Goal: Information Seeking & Learning: Compare options

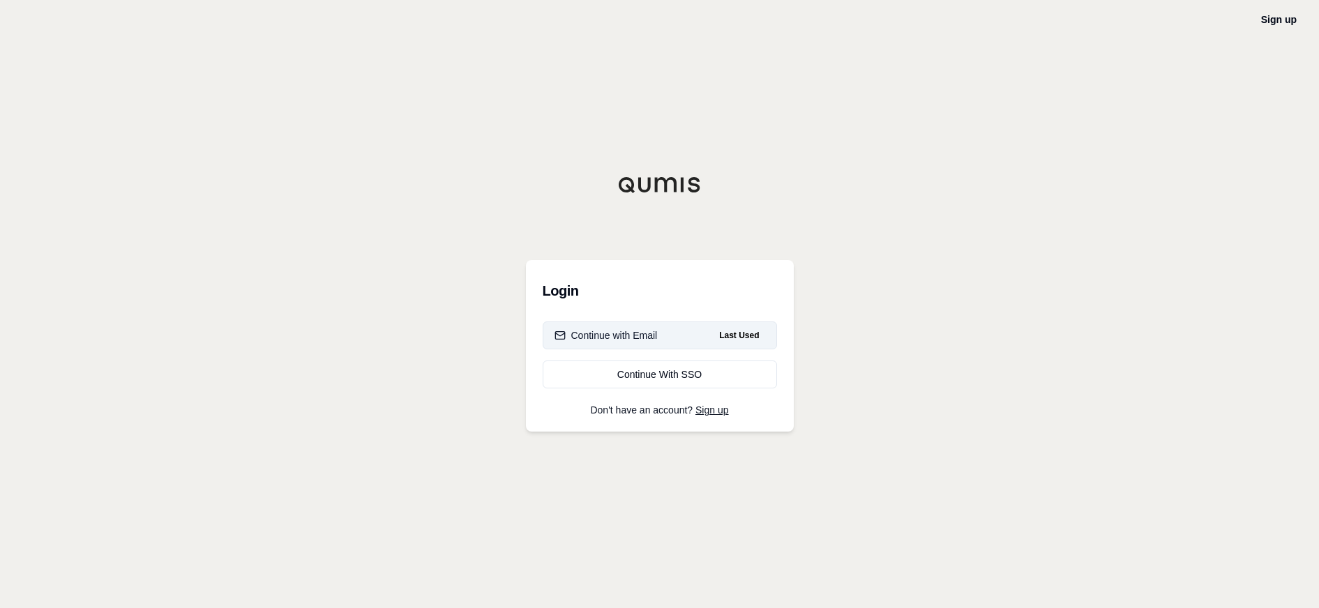
click at [608, 335] on div "Continue with Email" at bounding box center [605, 335] width 103 height 14
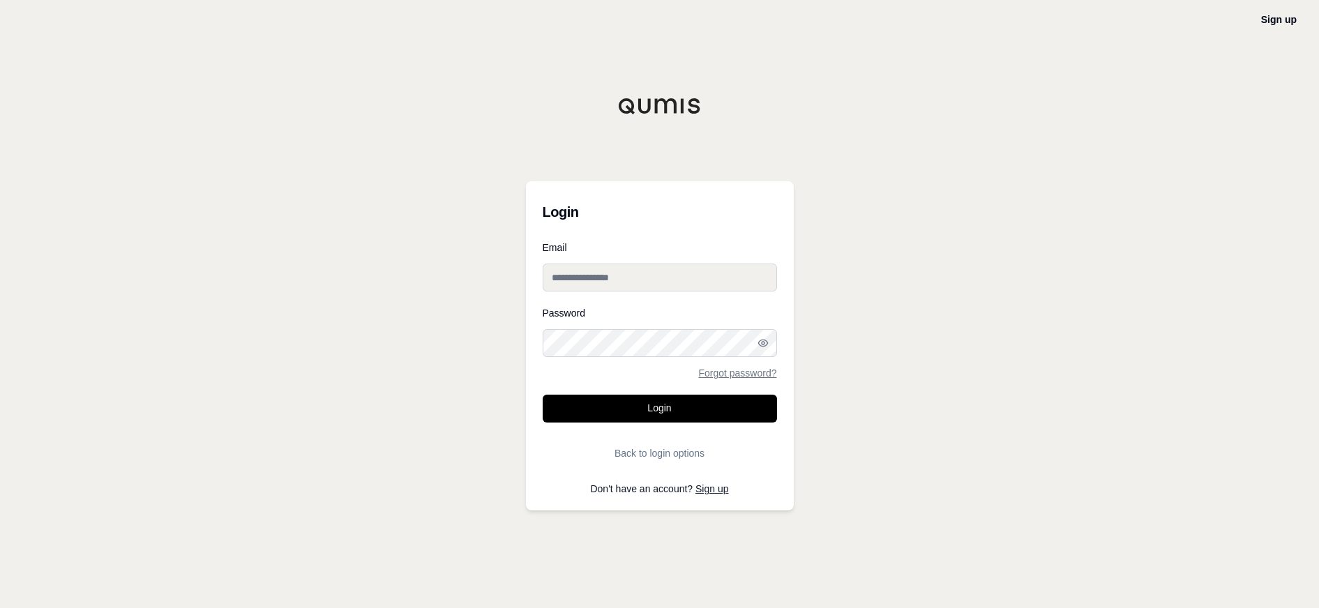
type input "**********"
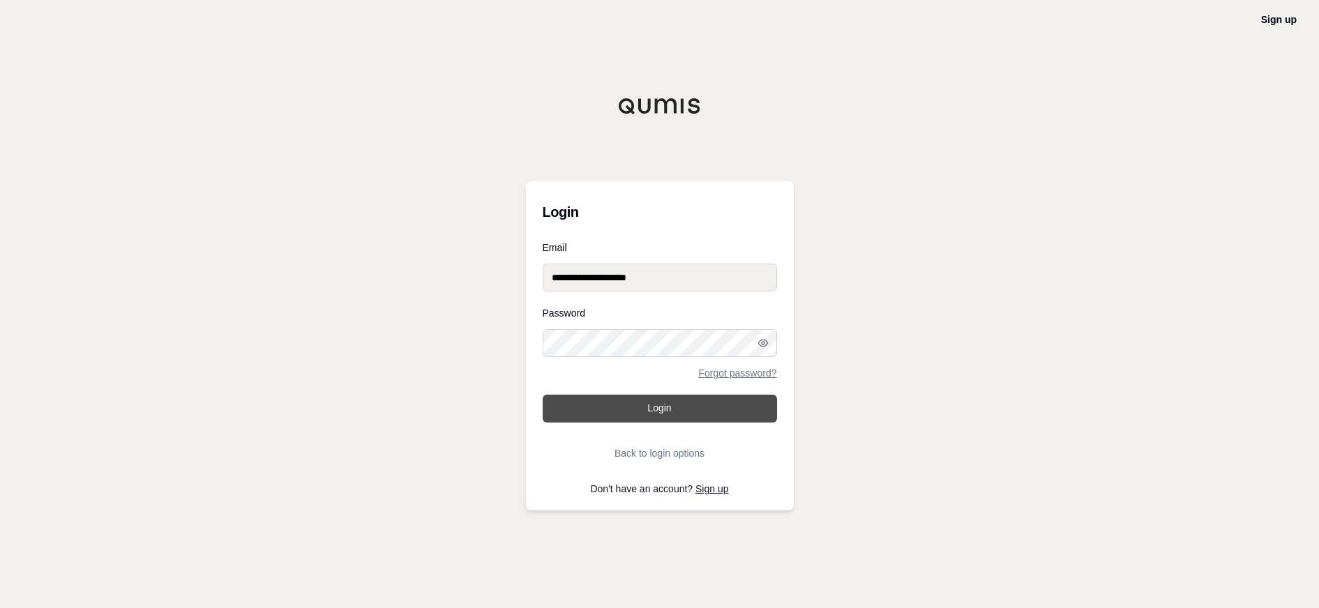
click at [642, 409] on button "Login" at bounding box center [660, 409] width 234 height 28
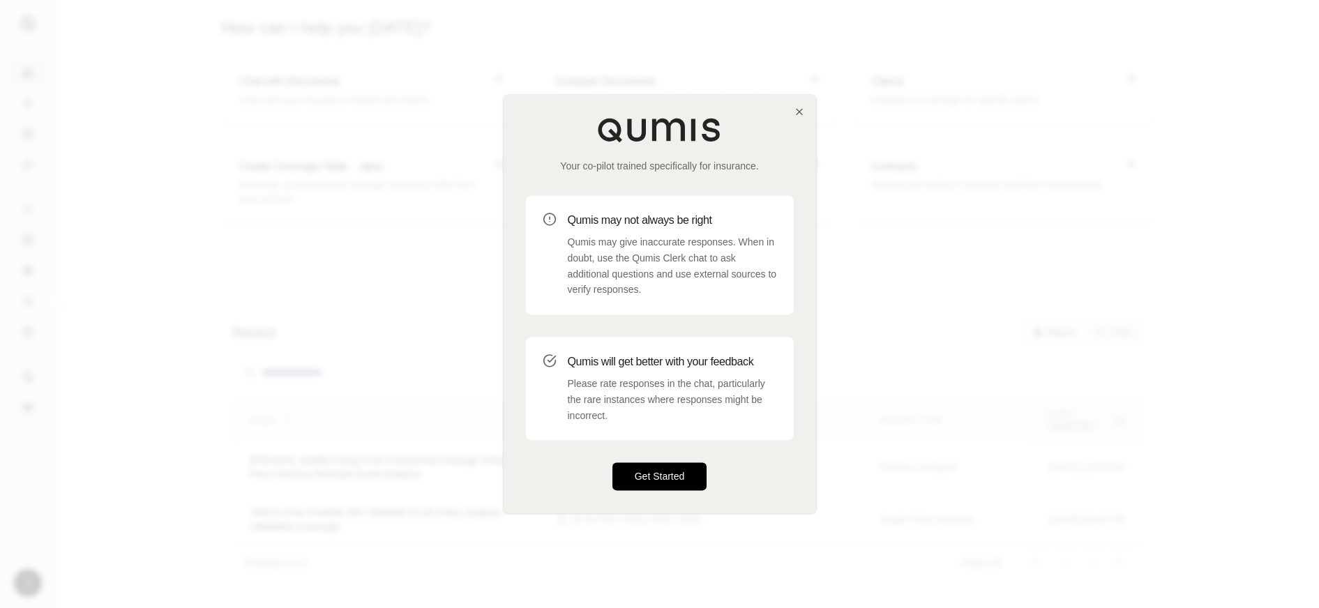
click at [693, 478] on button "Get Started" at bounding box center [659, 477] width 95 height 28
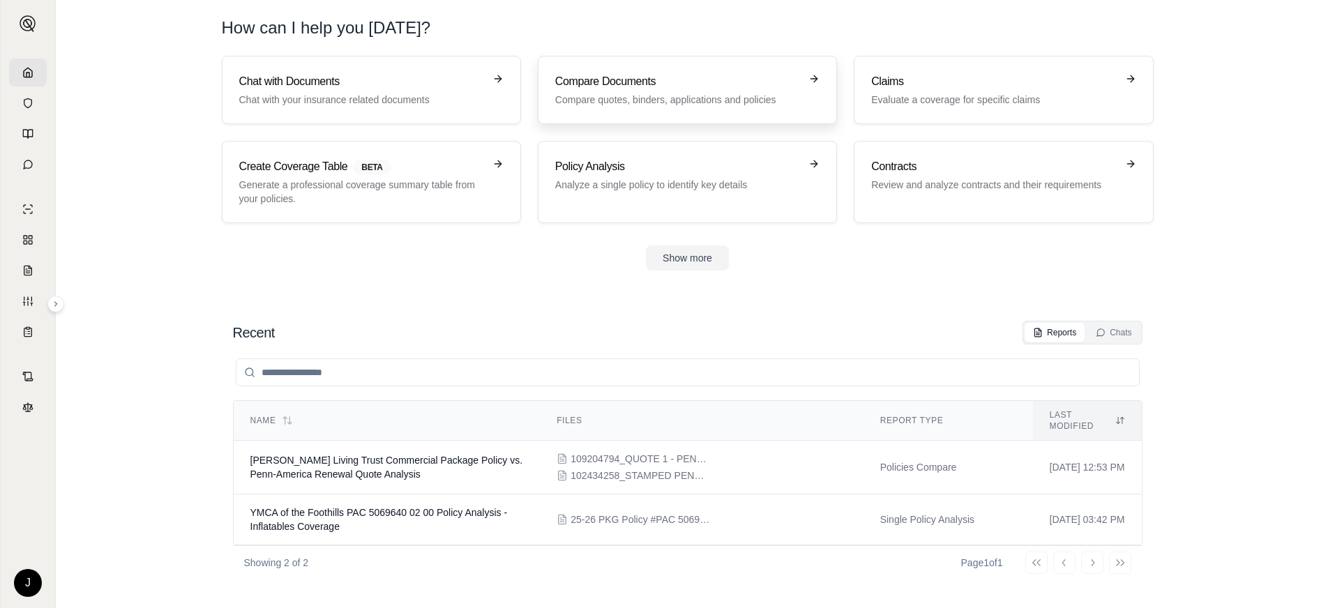
click at [633, 93] on p "Compare quotes, binders, applications and policies" at bounding box center [677, 100] width 245 height 14
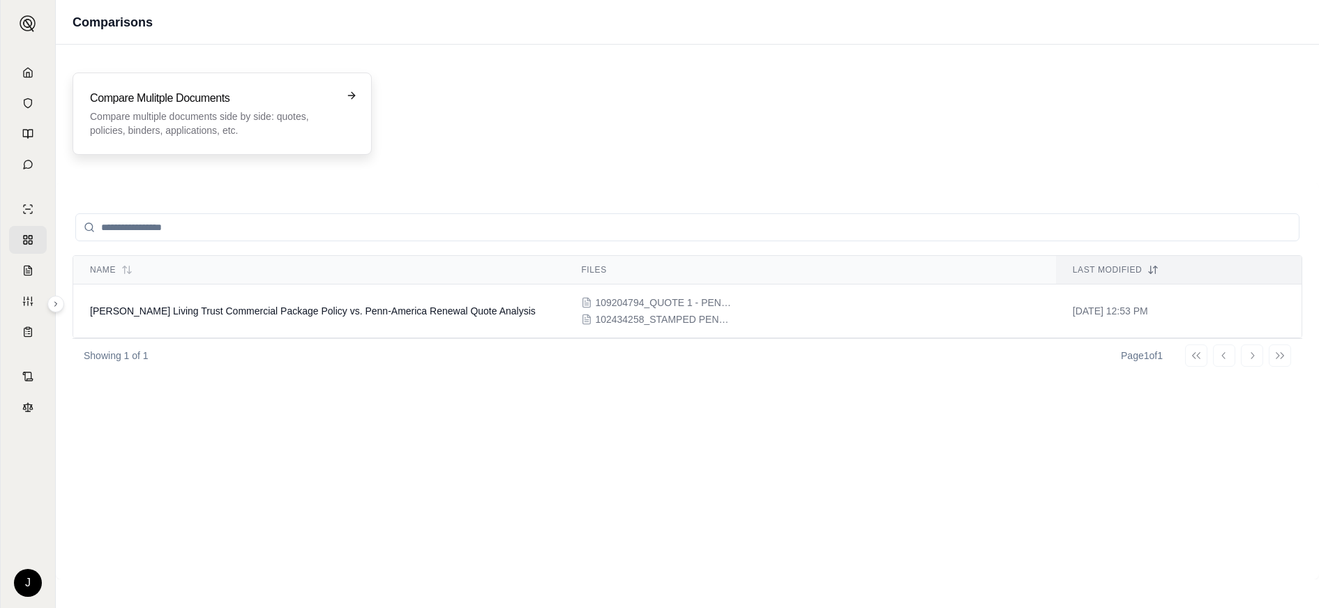
click at [192, 114] on p "Compare multiple documents side by side: quotes, policies, binders, application…" at bounding box center [212, 123] width 245 height 28
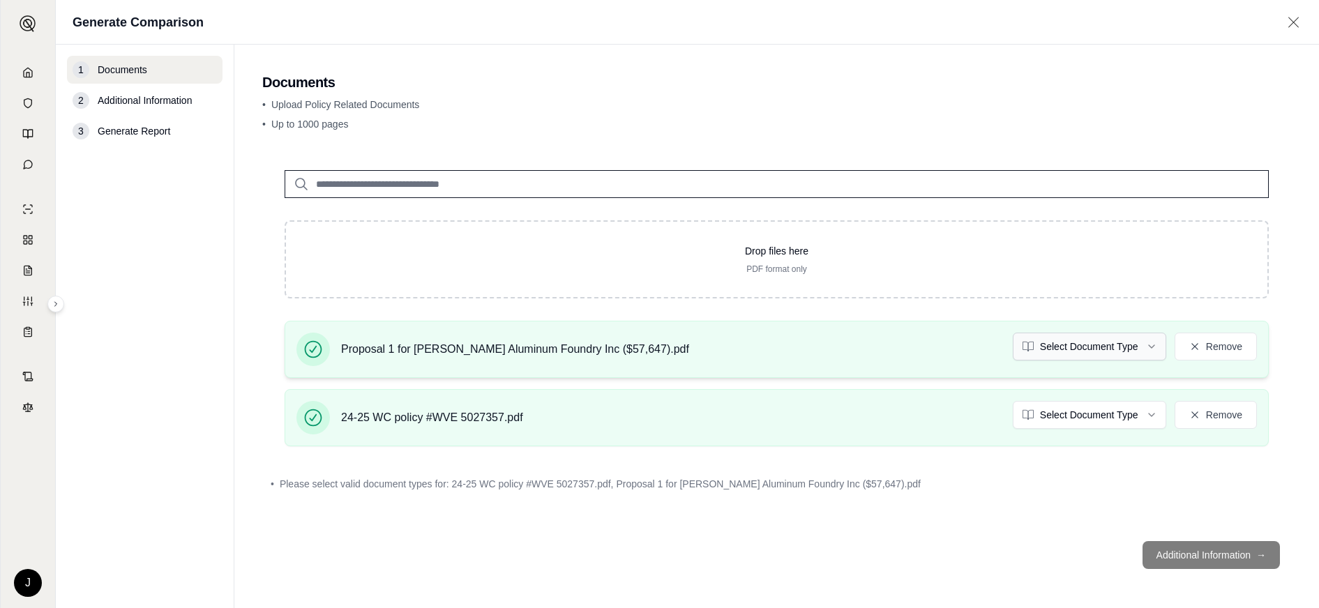
click at [1094, 353] on html "J Generate Comparison 1 Documents 2 Additional Information 3 Generate Report Do…" at bounding box center [659, 304] width 1319 height 608
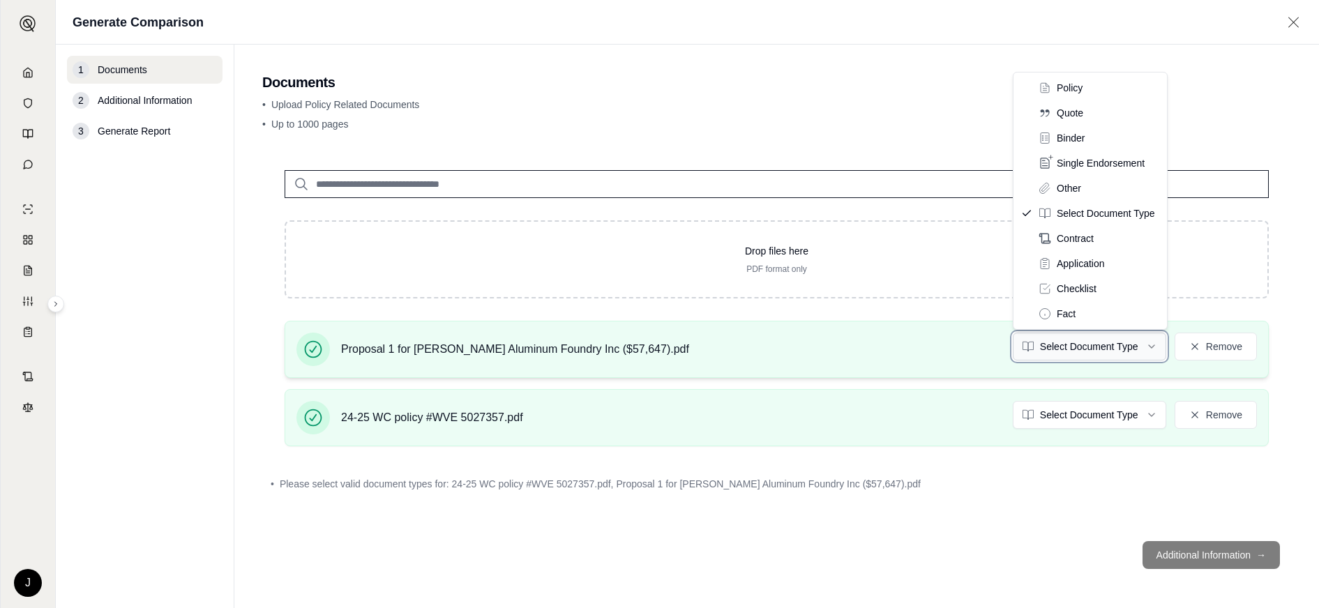
click at [1094, 353] on html "J Generate Comparison 1 Documents 2 Additional Information 3 Generate Report Do…" at bounding box center [659, 304] width 1319 height 608
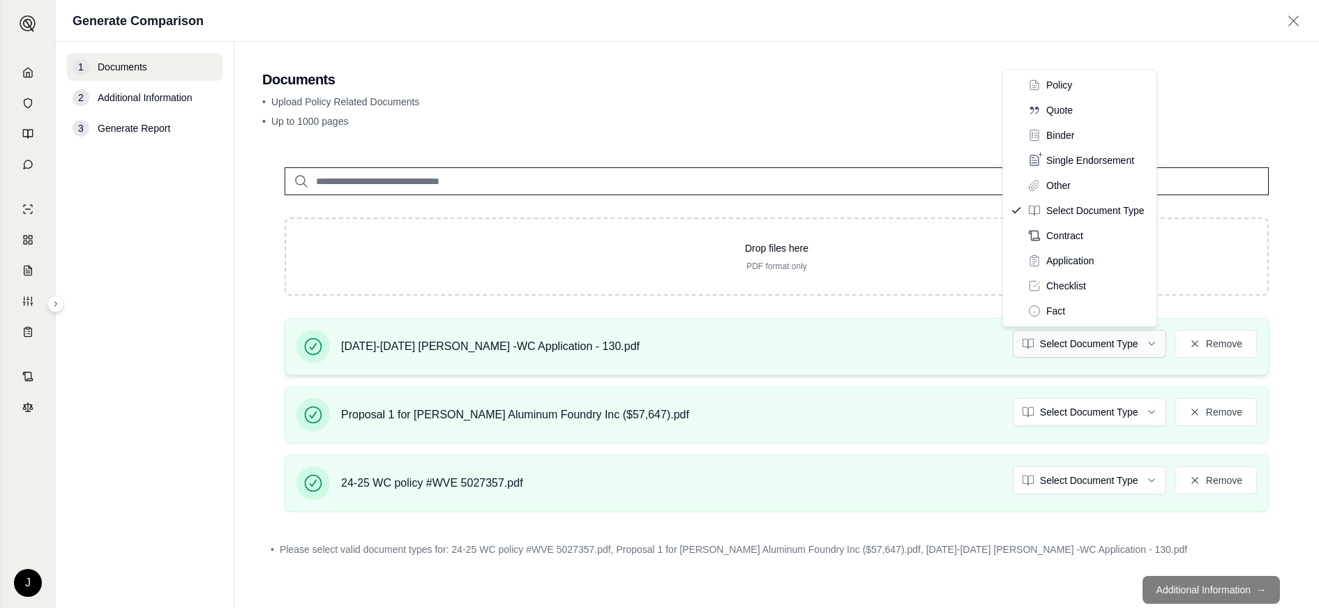
click at [1051, 350] on html "J Generate Comparison 1 Documents 2 Additional Information 3 Generate Report Do…" at bounding box center [659, 304] width 1319 height 608
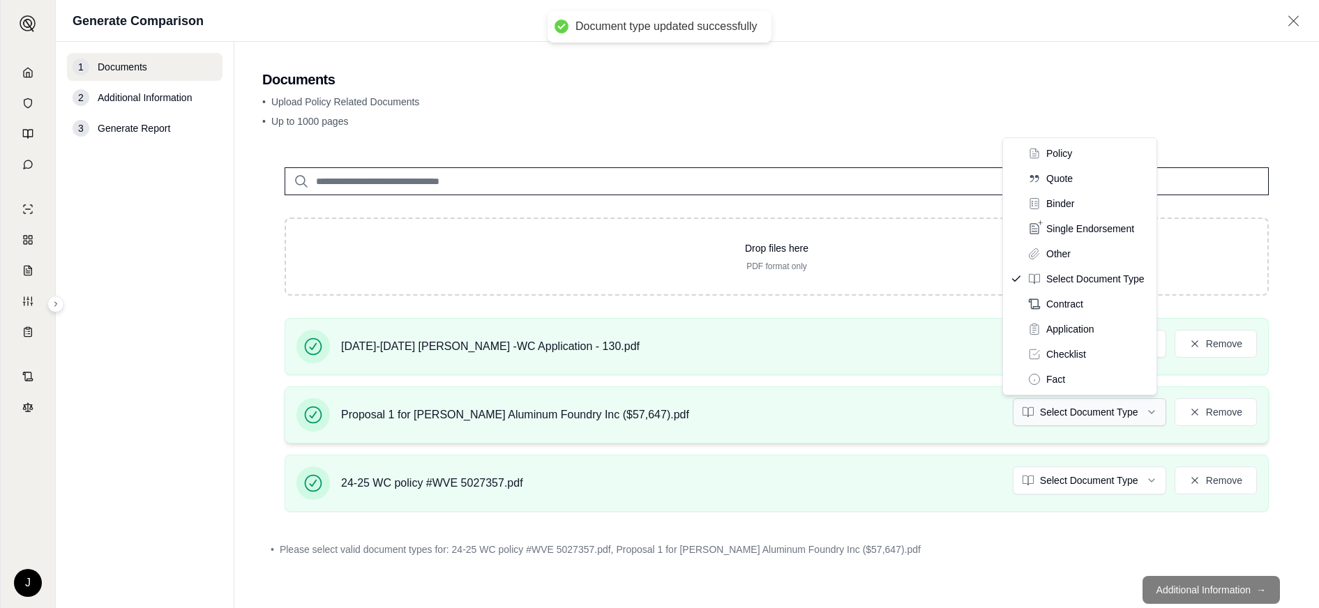
click at [1052, 411] on html "Document type updated successfully J Generate Comparison 1 Documents 2 Addition…" at bounding box center [659, 304] width 1319 height 608
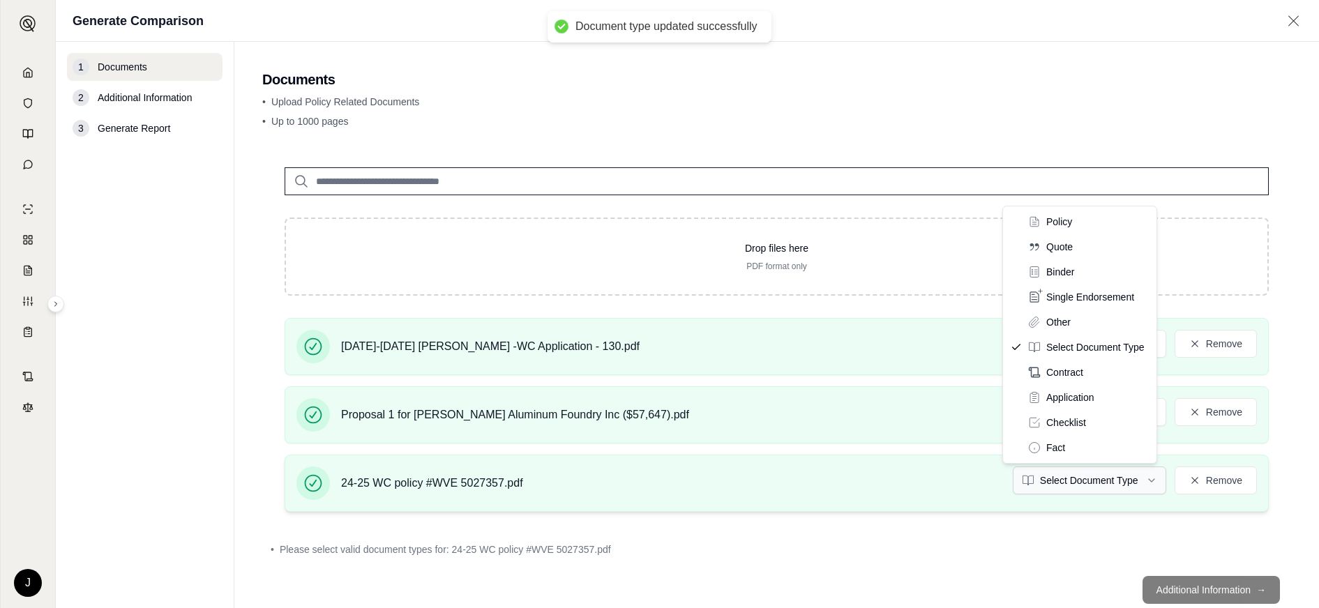
click at [1073, 480] on html "Document type updated successfully Document type updated successfully J Generat…" at bounding box center [659, 304] width 1319 height 608
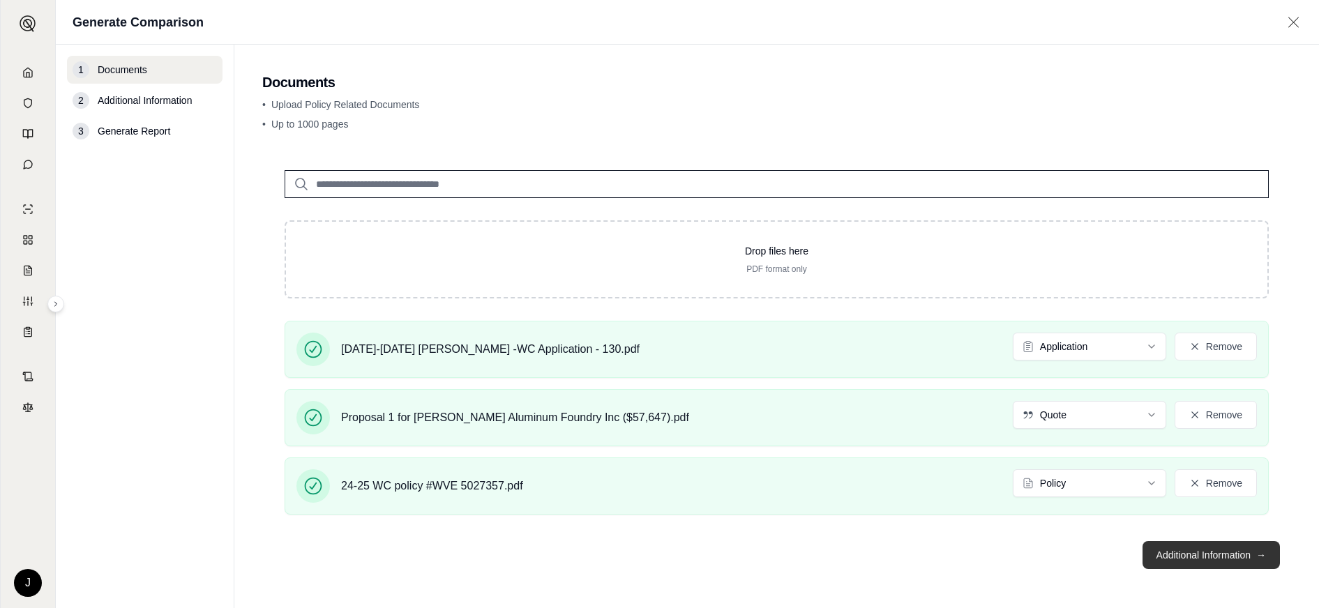
click at [1218, 557] on button "Additional Information →" at bounding box center [1210, 555] width 137 height 28
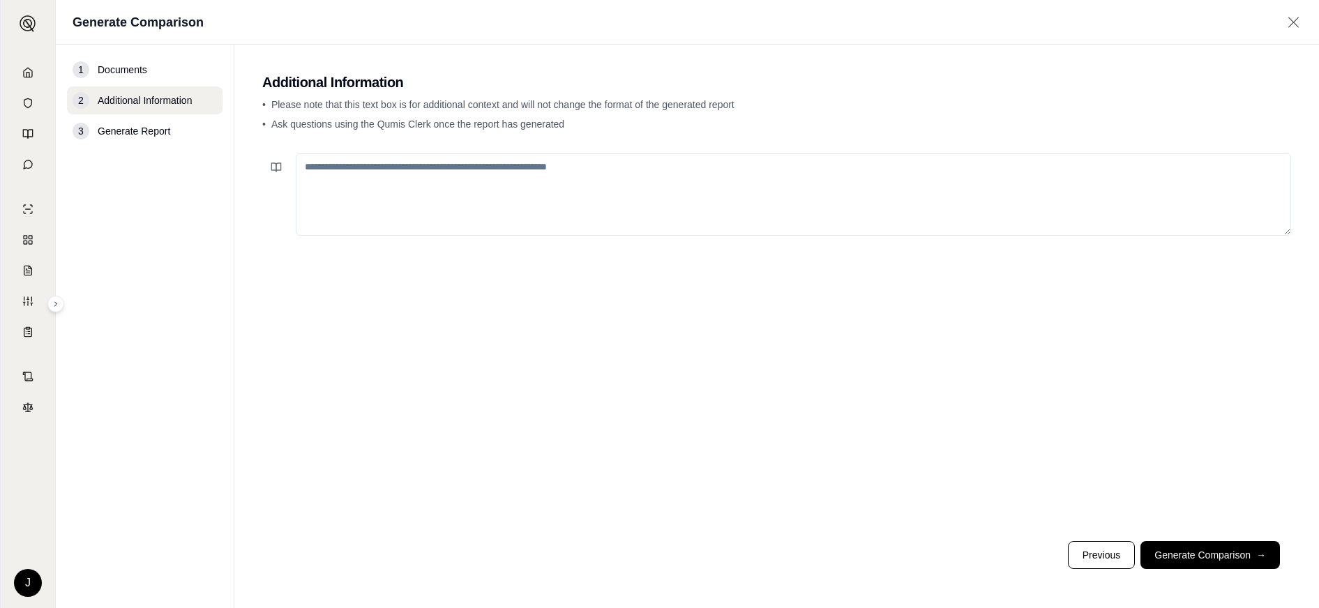
click at [527, 179] on textarea at bounding box center [793, 194] width 995 height 82
click at [1234, 566] on button "Generate Comparison →" at bounding box center [1209, 555] width 139 height 28
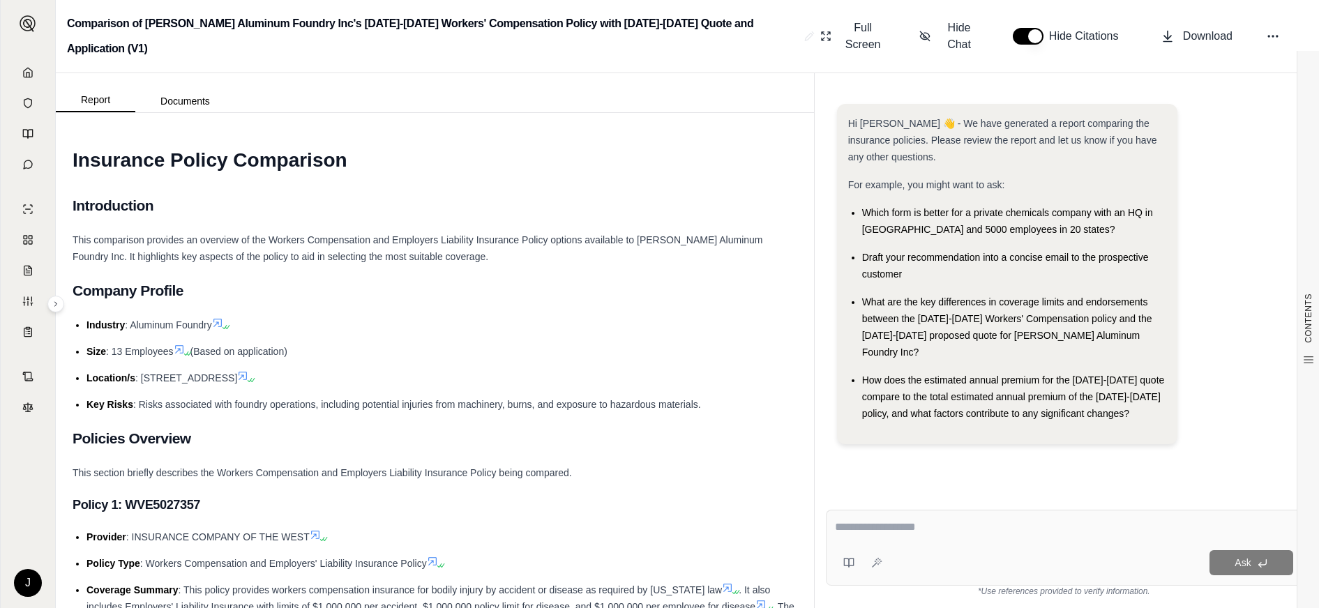
click at [955, 527] on textarea at bounding box center [1064, 527] width 458 height 17
type textarea "**********"
click at [1267, 573] on button "Ask" at bounding box center [1251, 562] width 84 height 25
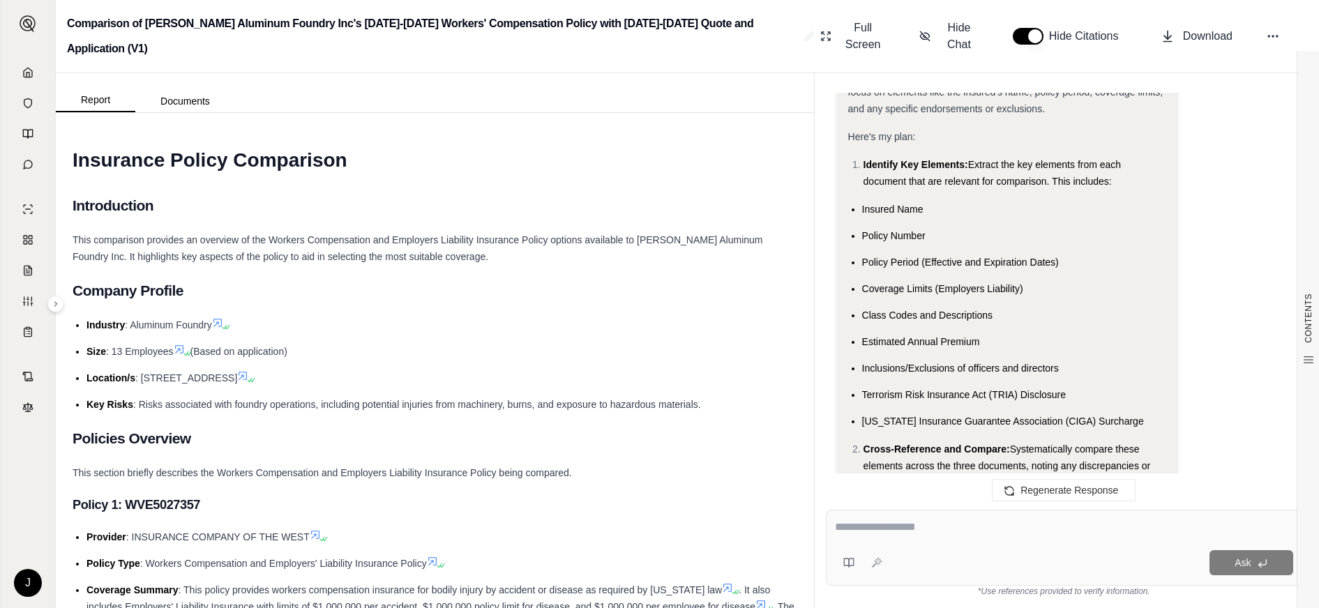
scroll to position [427, 0]
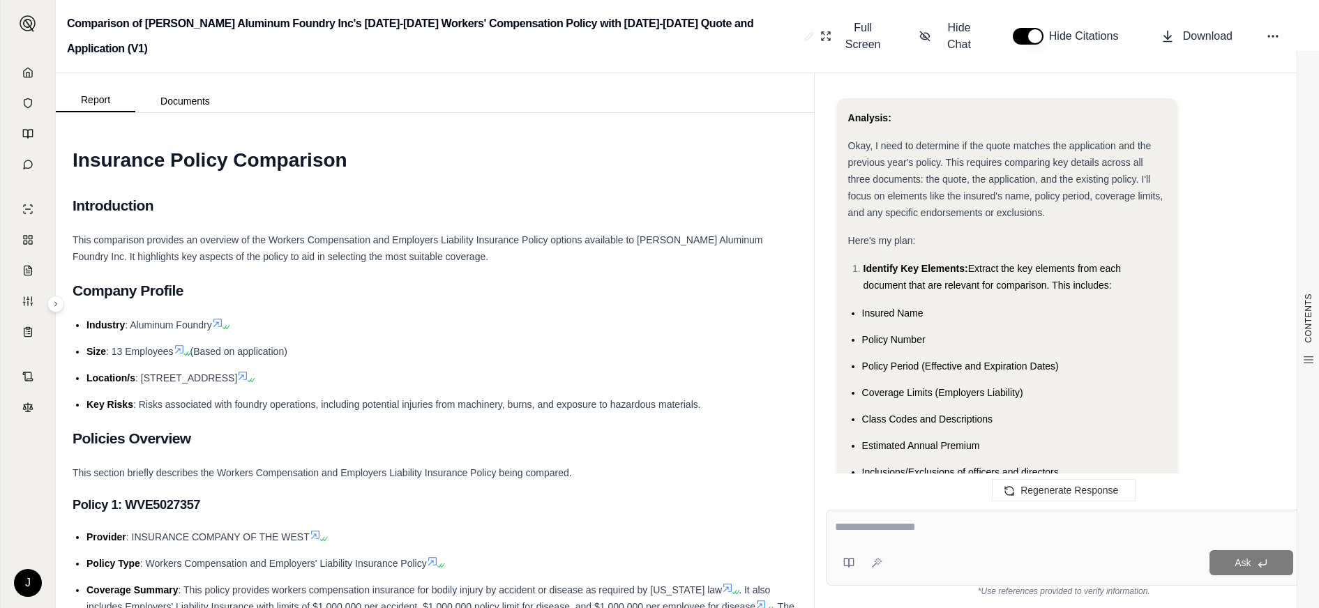
click at [975, 305] on li "Insured Name" at bounding box center [1014, 313] width 305 height 17
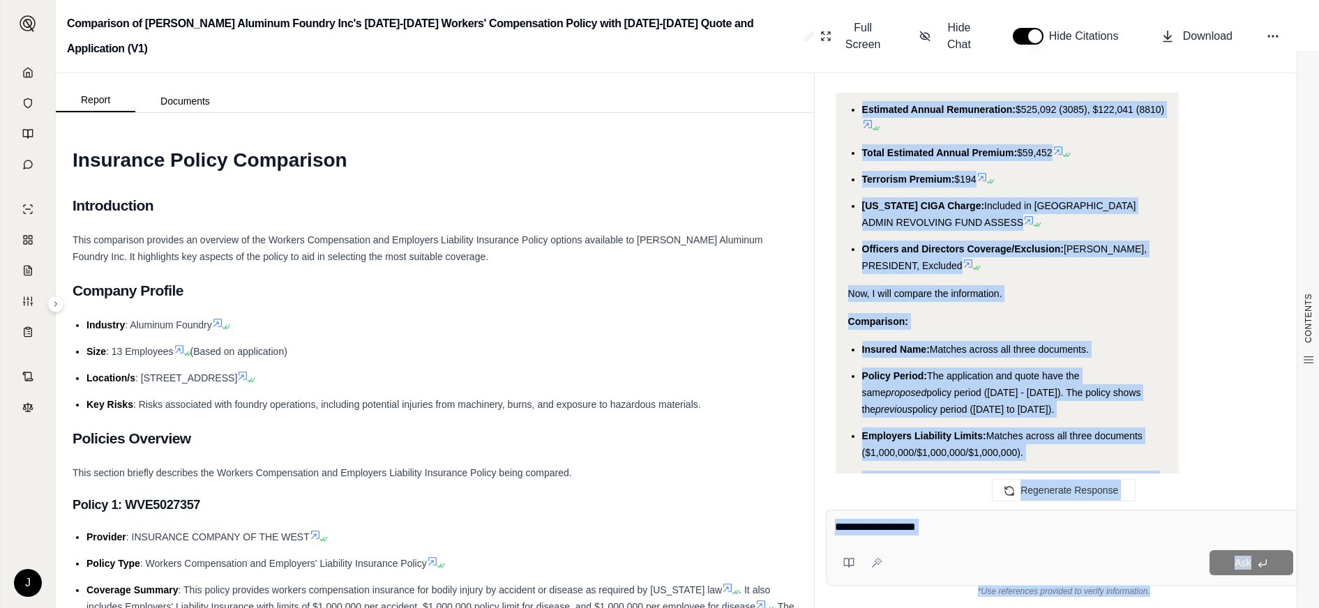
scroll to position [3635, 0]
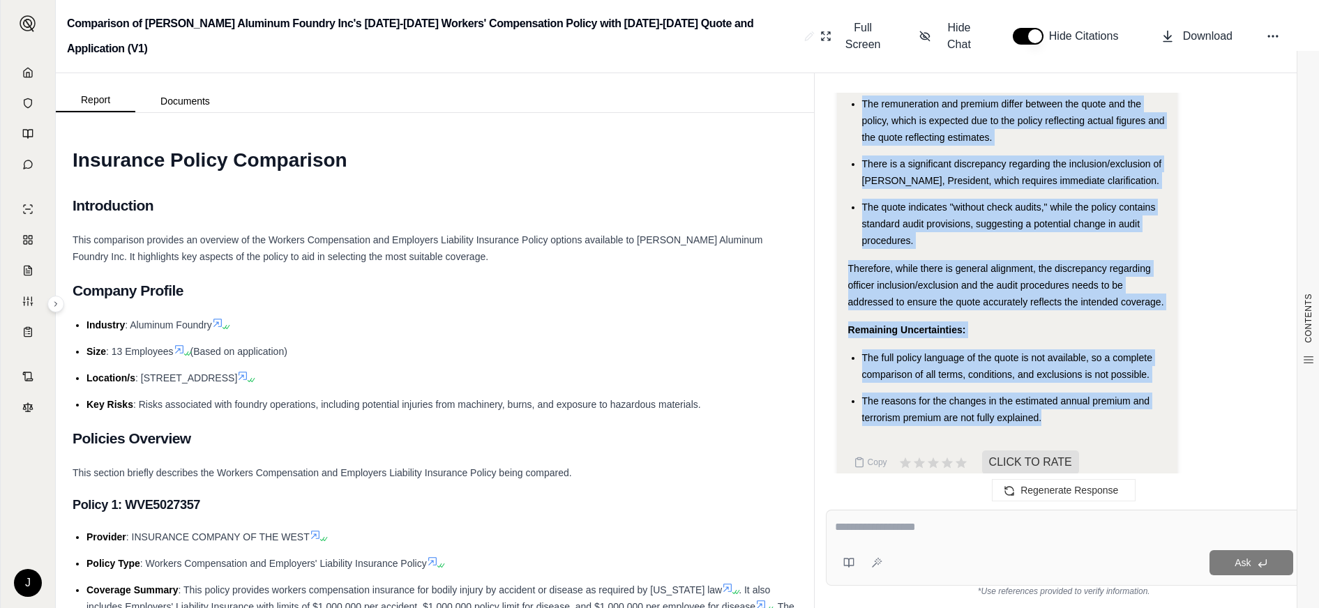
drag, startPoint x: 849, startPoint y: 208, endPoint x: 1064, endPoint y: 407, distance: 293.1
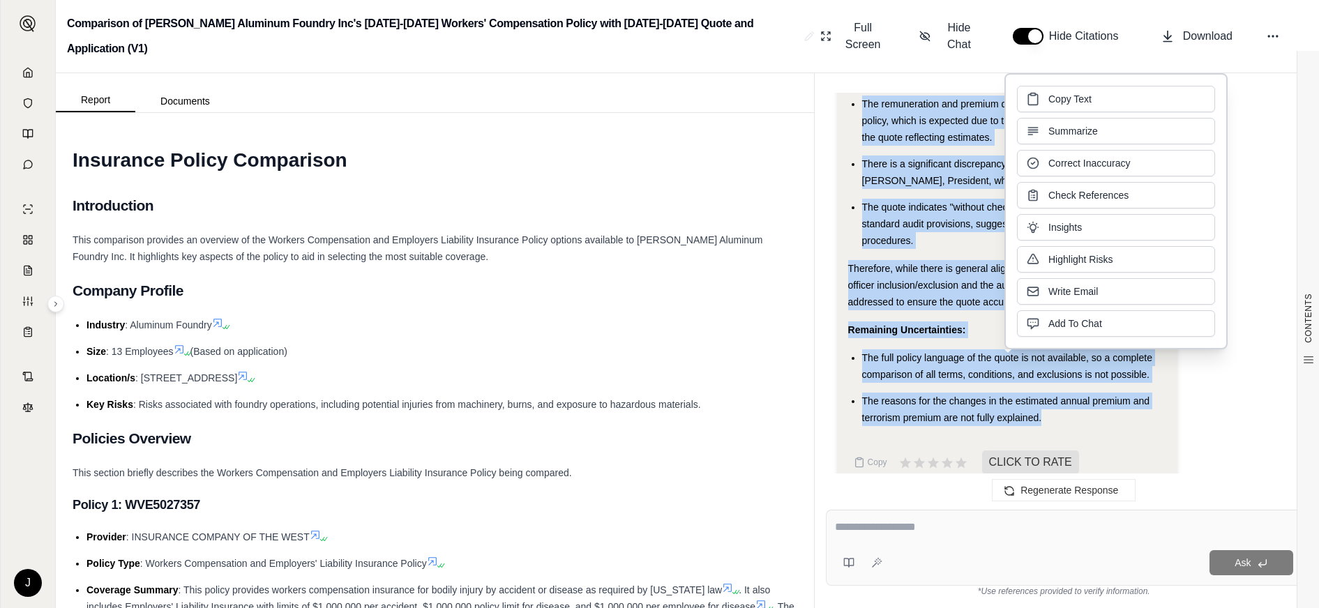
copy div "Here's my plan: Identify Key Elements: Extract the key elements from each docum…"
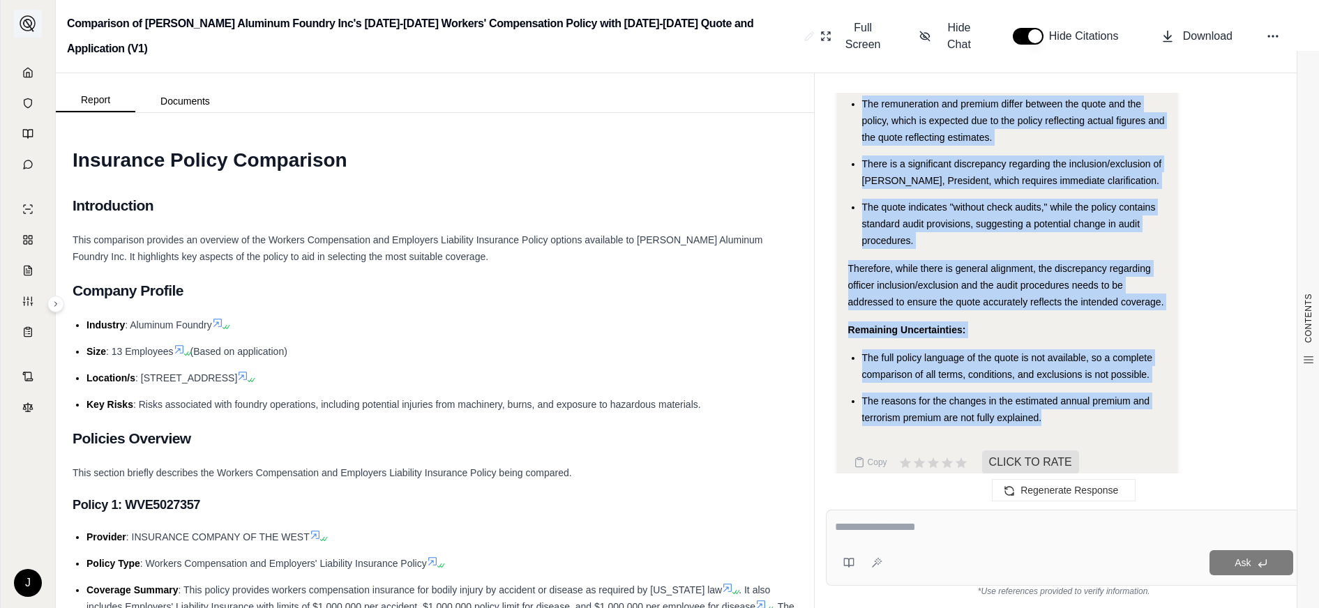
click at [24, 25] on img at bounding box center [28, 23] width 17 height 17
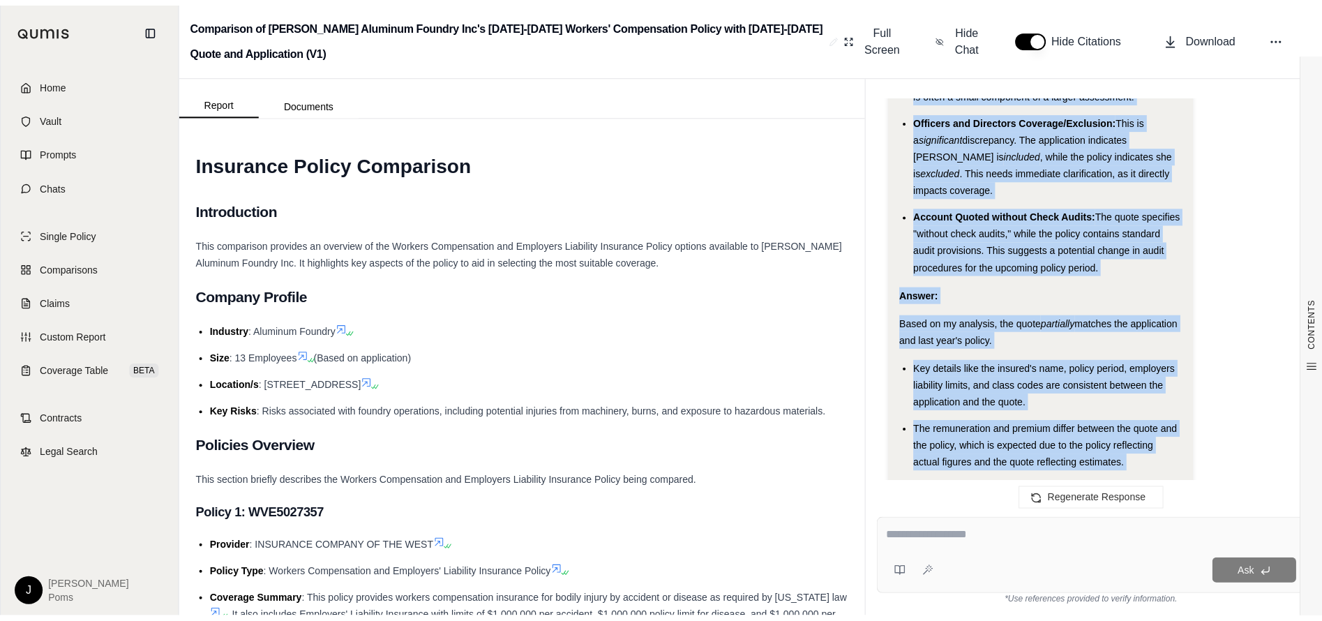
scroll to position [3869, 0]
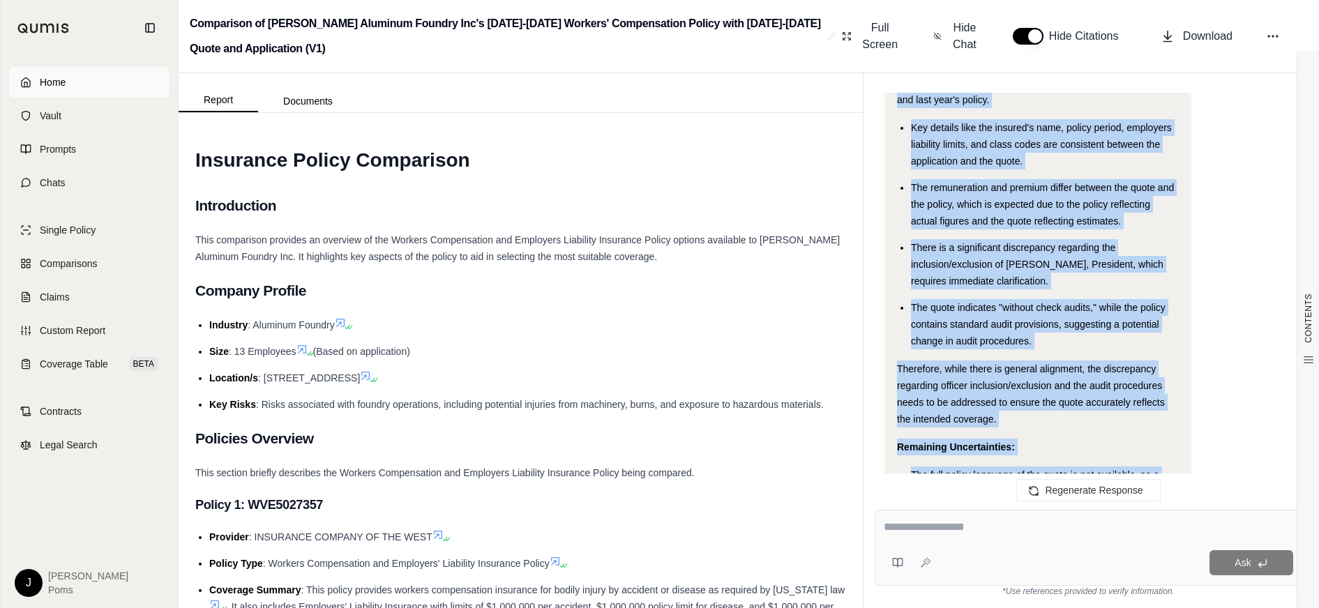
click at [61, 84] on span "Home" at bounding box center [53, 82] width 26 height 14
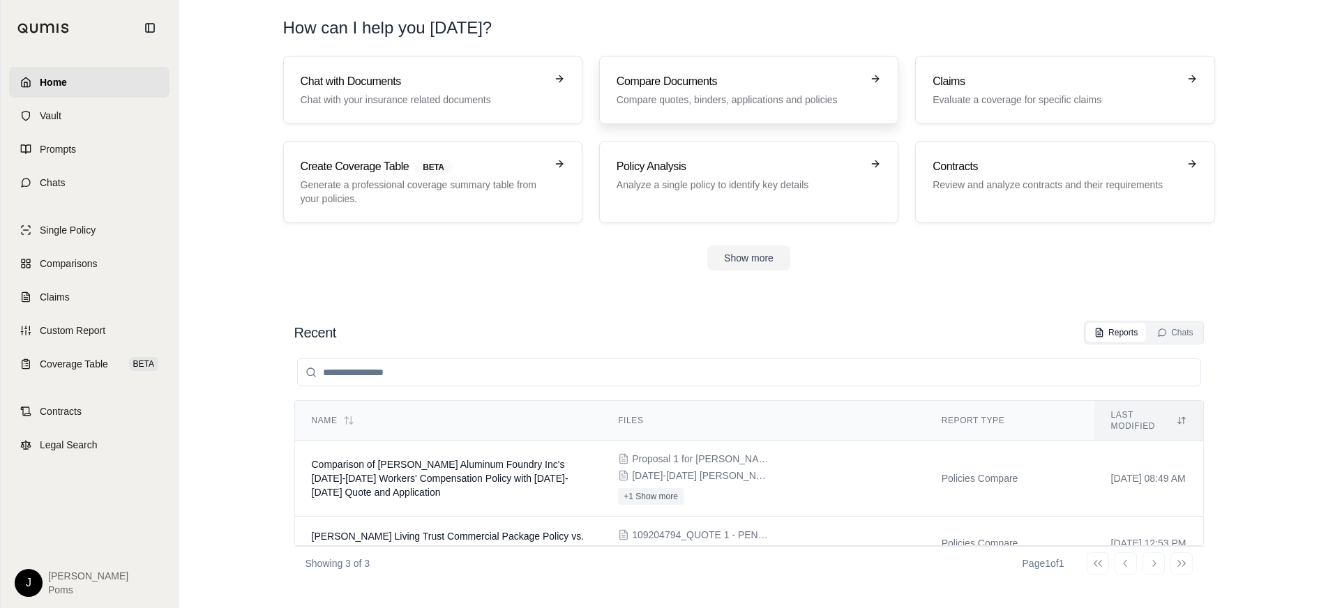
click at [723, 81] on h3 "Compare Documents" at bounding box center [739, 81] width 245 height 17
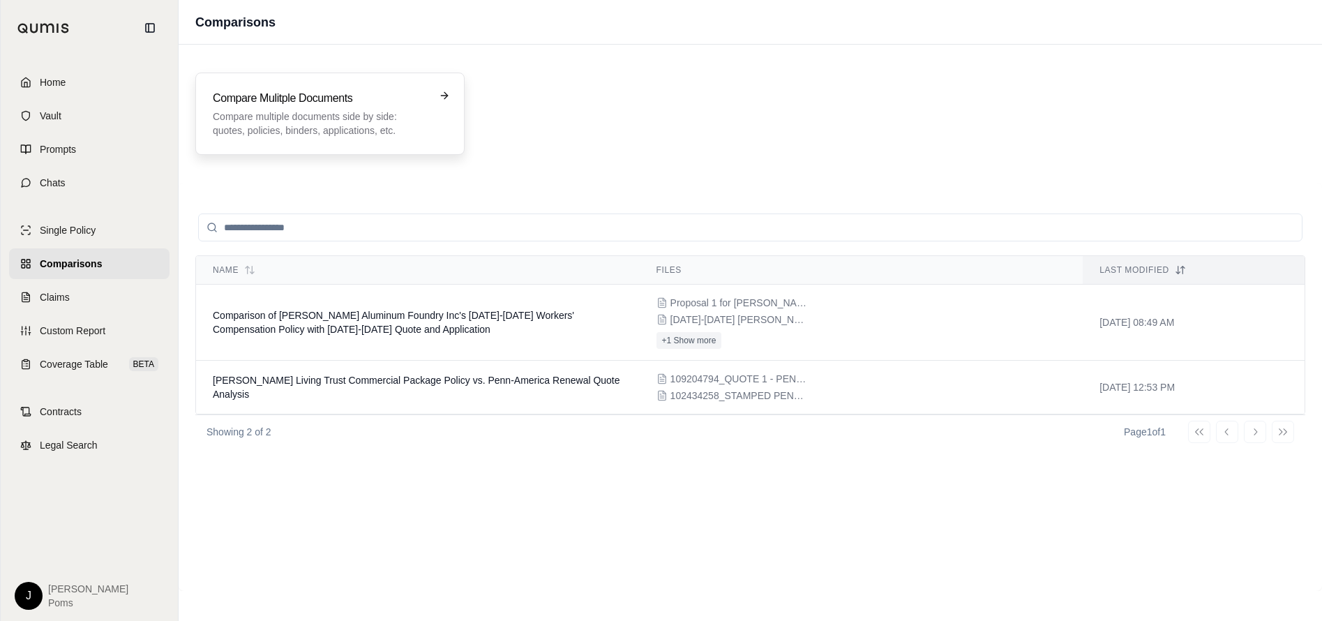
click at [376, 109] on p "Compare multiple documents side by side: quotes, policies, binders, application…" at bounding box center [320, 123] width 215 height 28
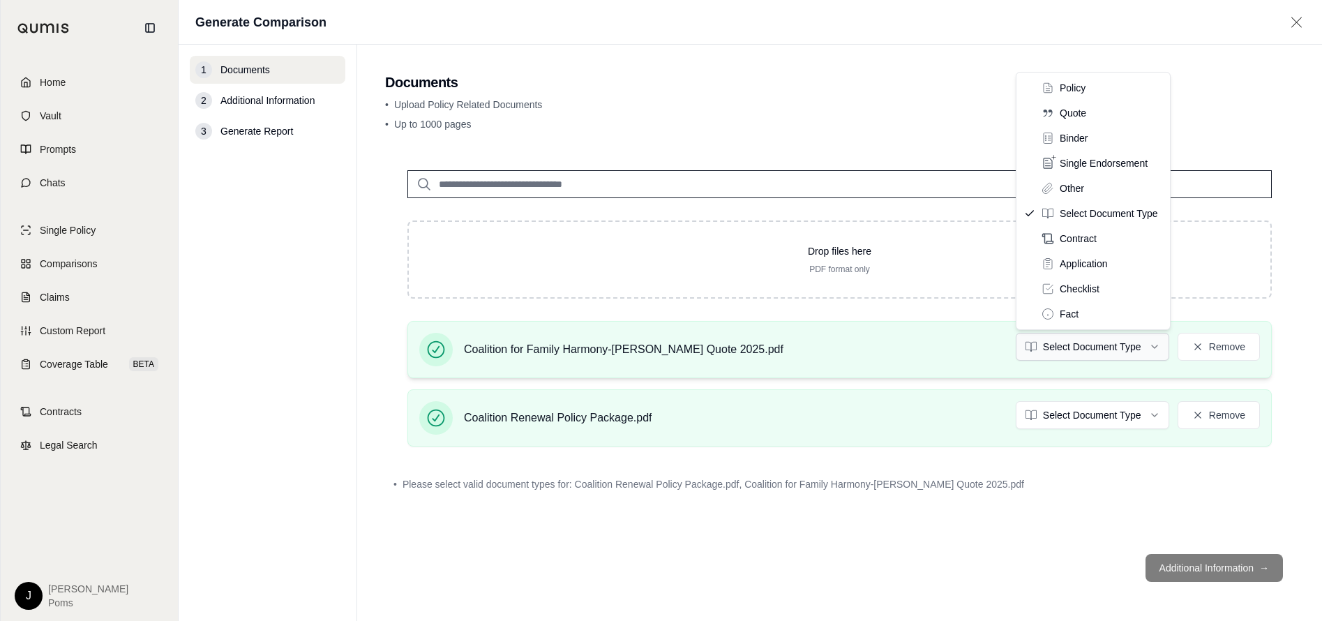
click at [1044, 346] on html "Home Vault Prompts Chats Single Policy Comparisons Claims Custom Report Coverag…" at bounding box center [661, 310] width 1322 height 621
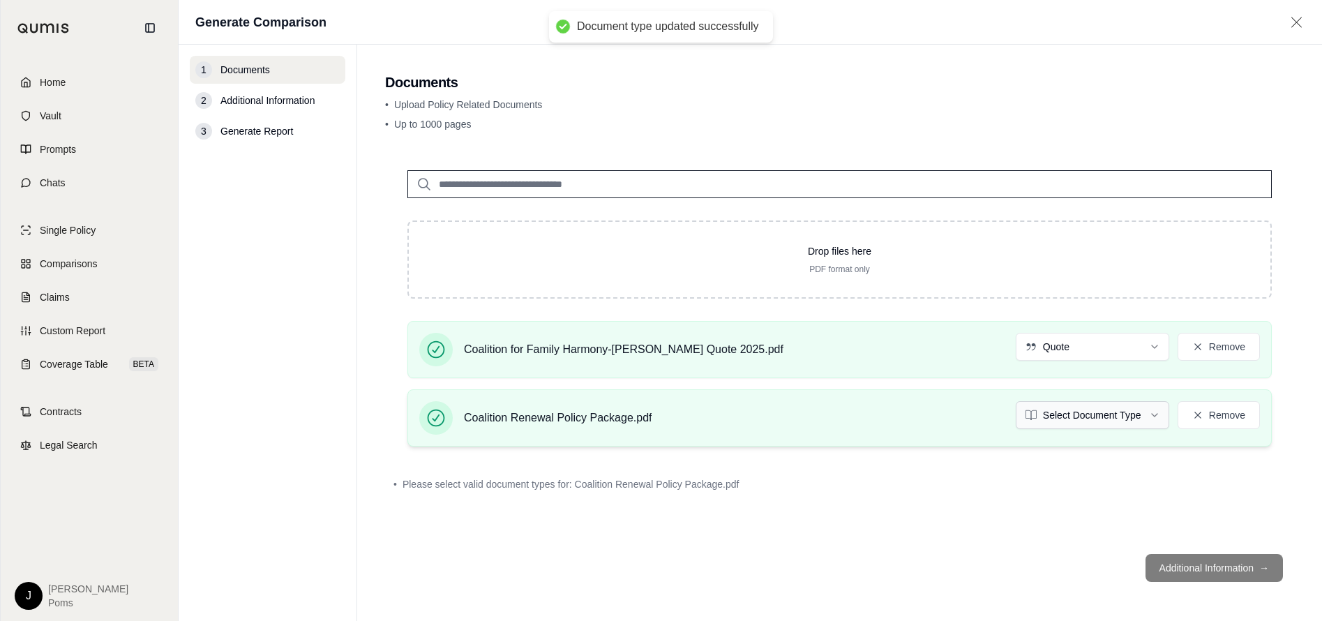
click at [1100, 411] on html "Document type updated successfully Home Vault Prompts Chats Single Policy Compa…" at bounding box center [661, 310] width 1322 height 621
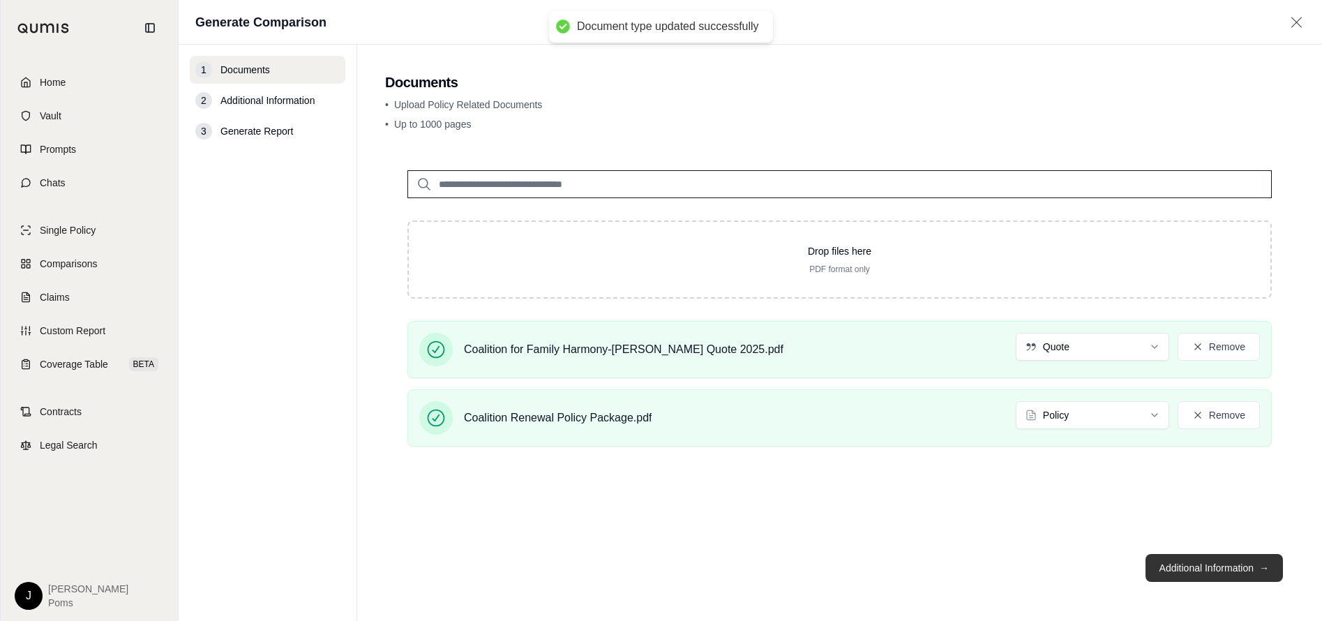
click at [1222, 568] on button "Additional Information →" at bounding box center [1213, 568] width 137 height 28
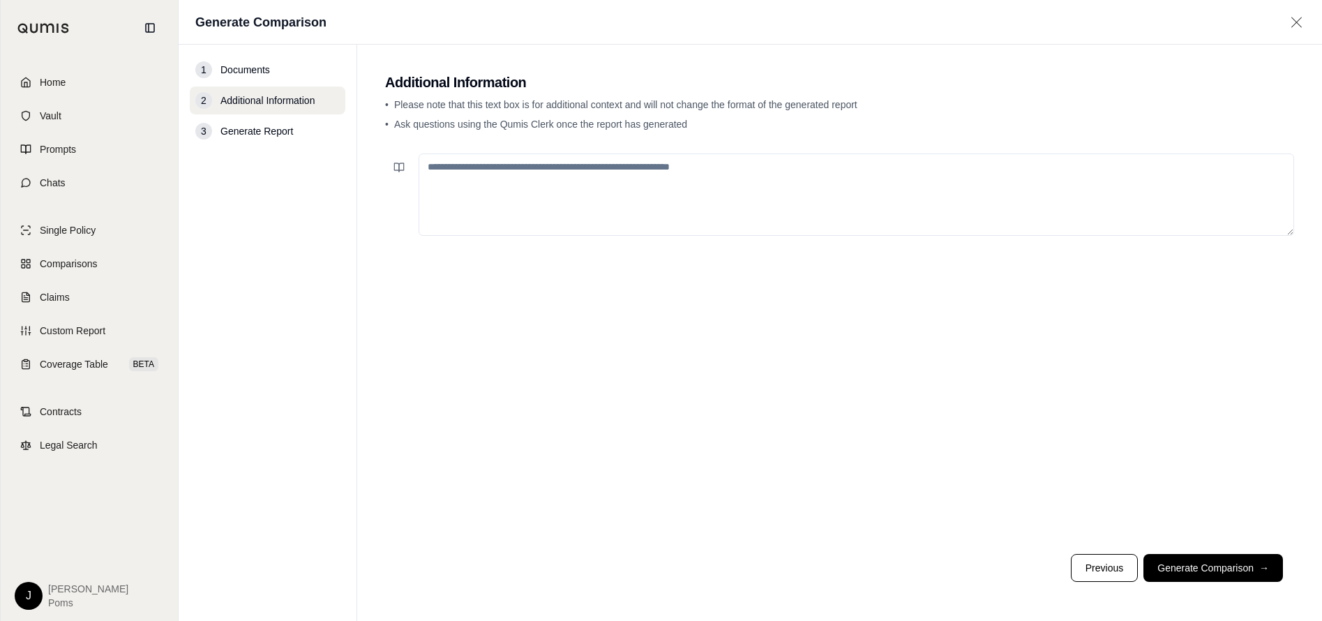
click at [1223, 568] on button "Generate Comparison →" at bounding box center [1212, 568] width 139 height 28
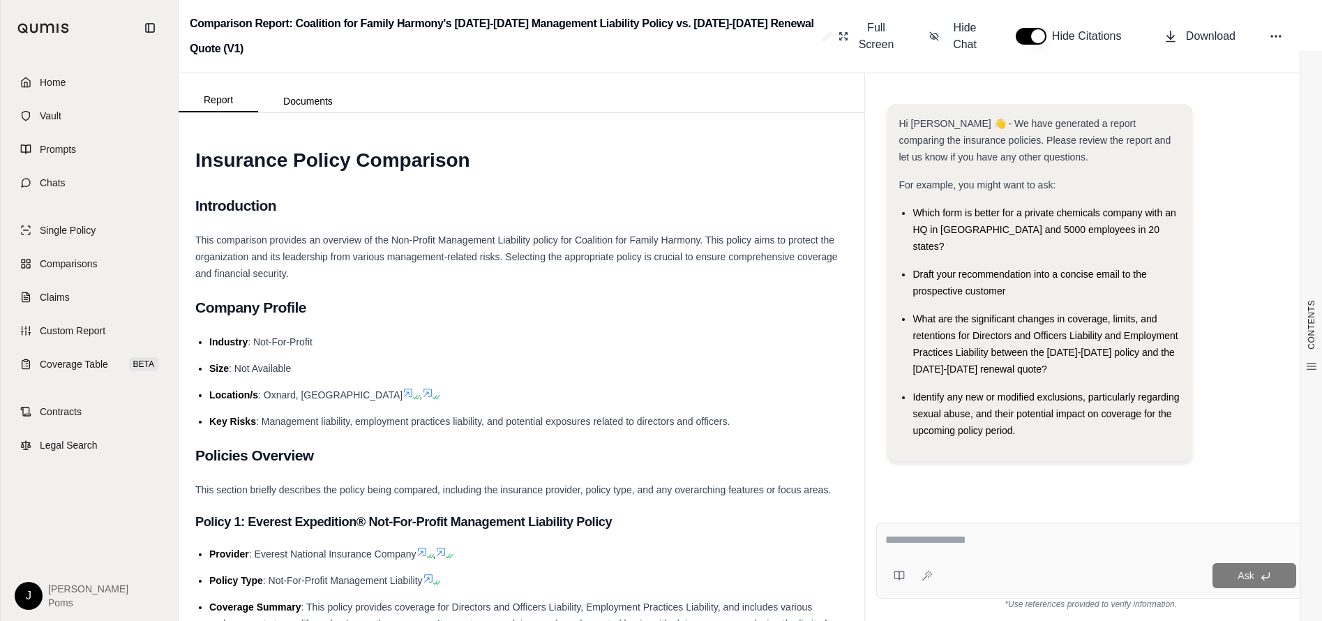
click at [963, 538] on textarea at bounding box center [1090, 539] width 411 height 17
type textarea "*"
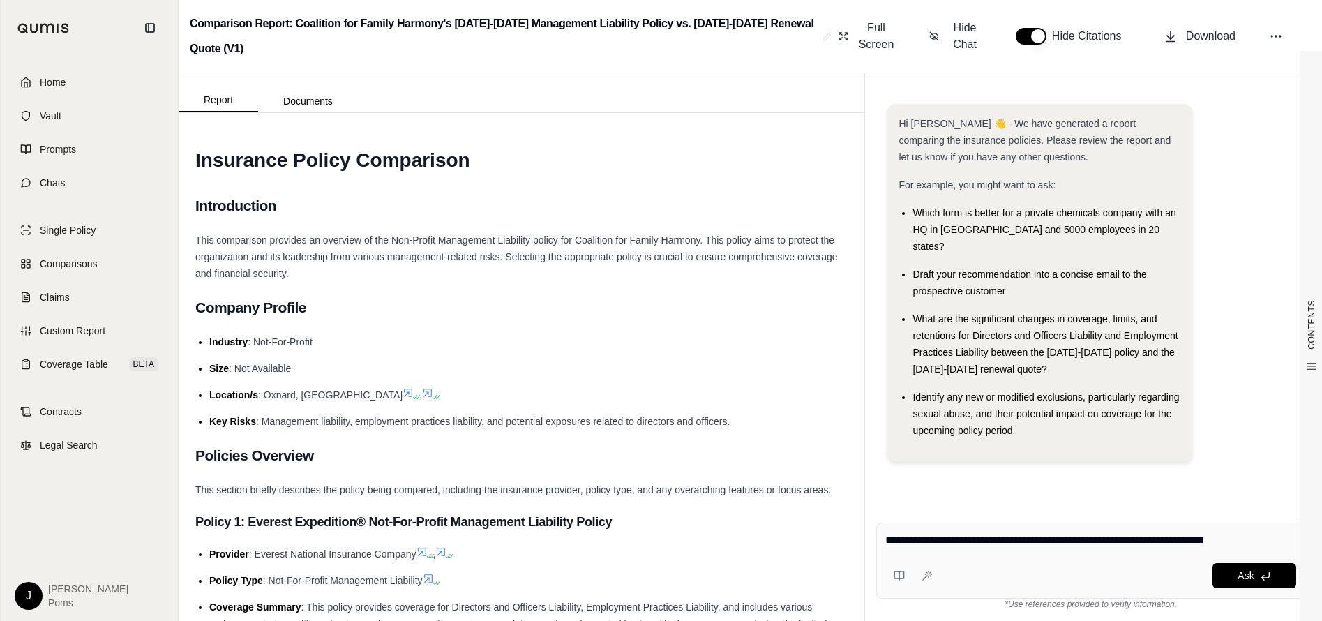
type textarea "**********"
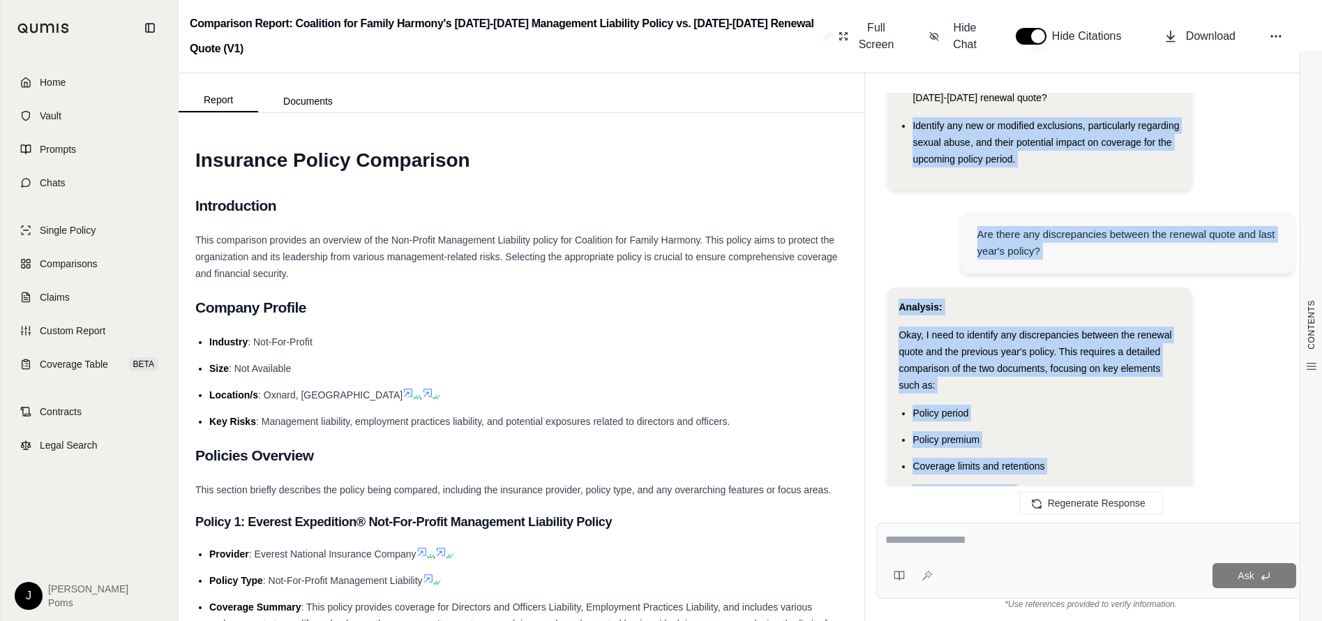
scroll to position [226, 0]
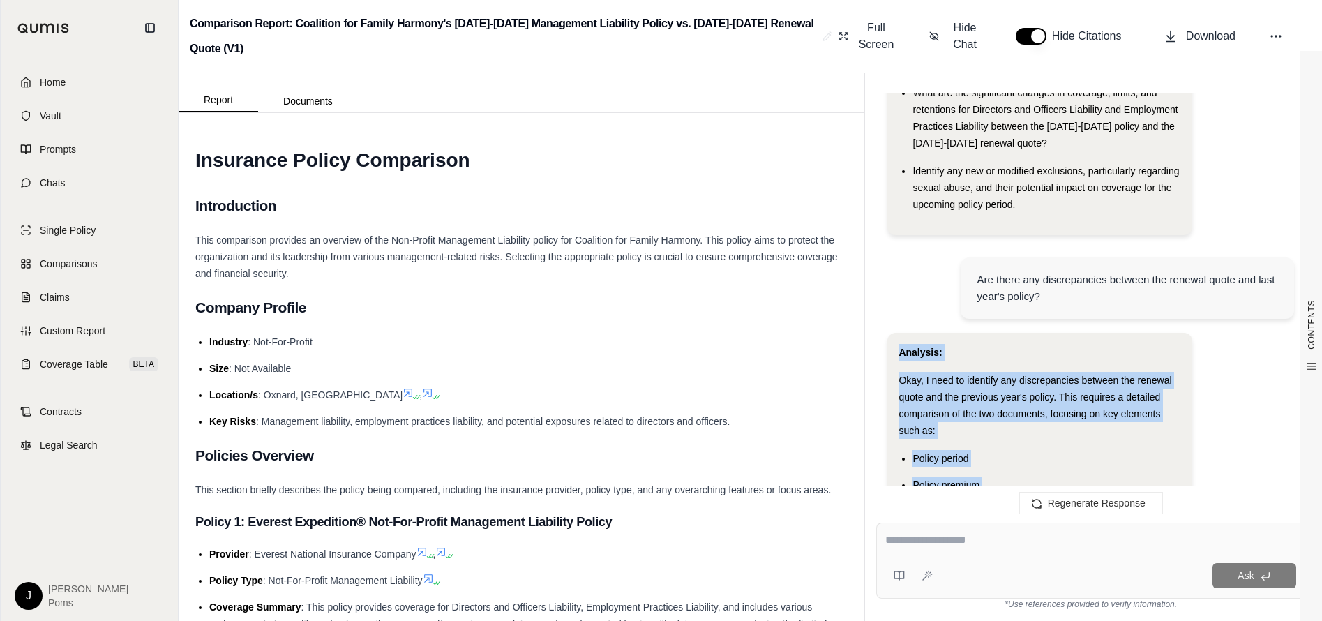
drag, startPoint x: 1066, startPoint y: 411, endPoint x: 891, endPoint y: 333, distance: 191.1
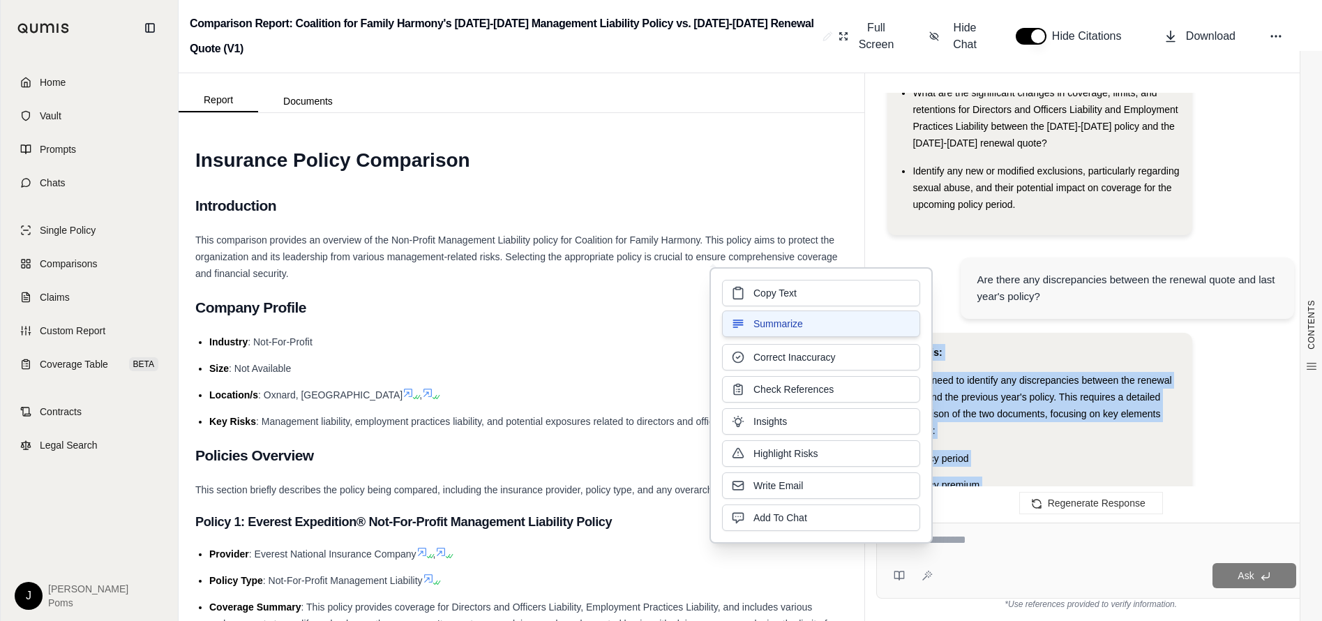
copy div "Analysis: Okay, I need to identify any discrepancies between the renewal quote …"
